Goal: Task Accomplishment & Management: Manage account settings

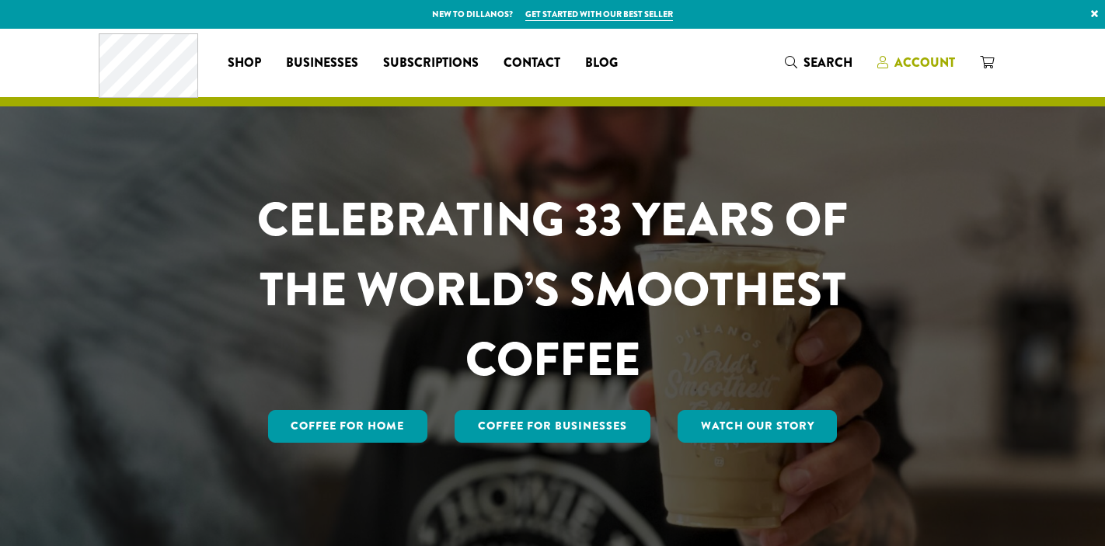
click at [917, 57] on span "Account" at bounding box center [924, 63] width 61 height 18
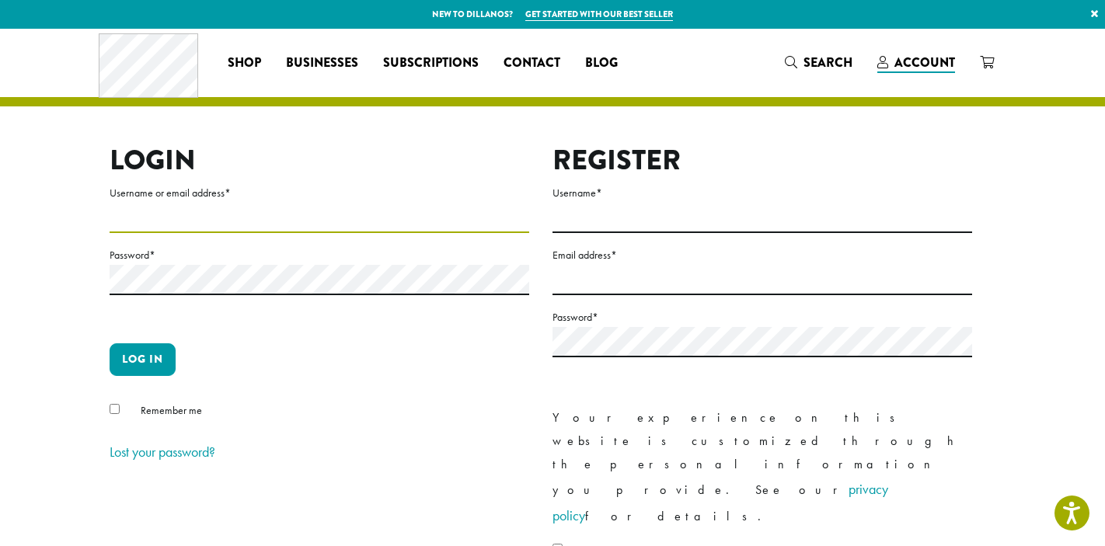
click at [224, 214] on input "Username or email address *" at bounding box center [319, 218] width 419 height 30
type input "**********"
